Goal: Task Accomplishment & Management: Use online tool/utility

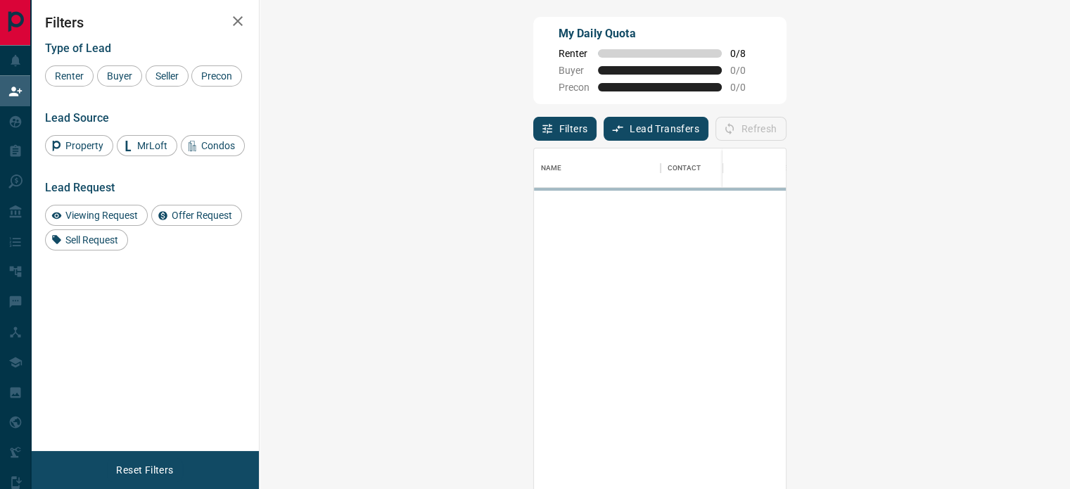
scroll to position [357, 769]
